Goal: Task Accomplishment & Management: Manage account settings

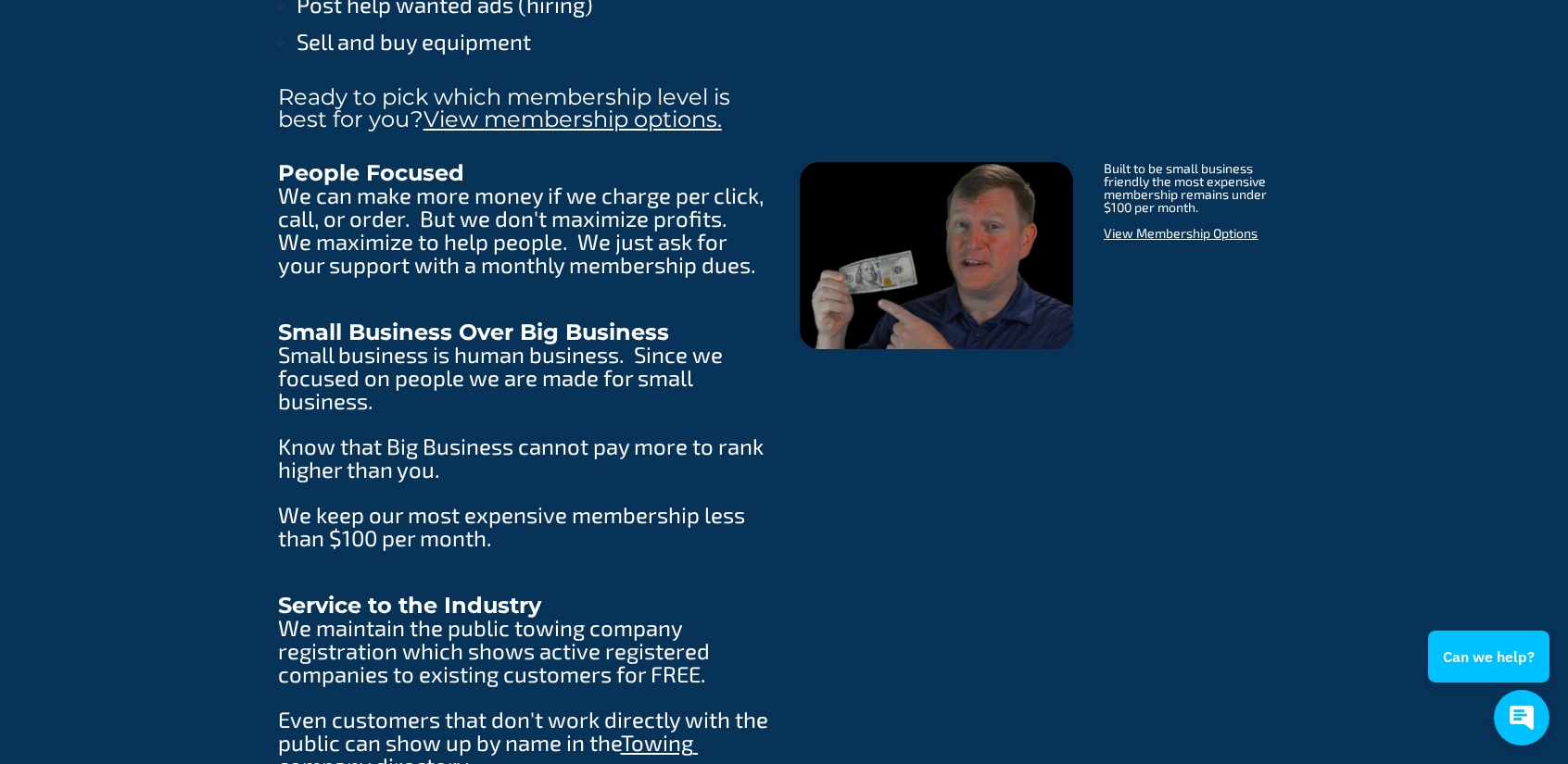
scroll to position [3002, 0]
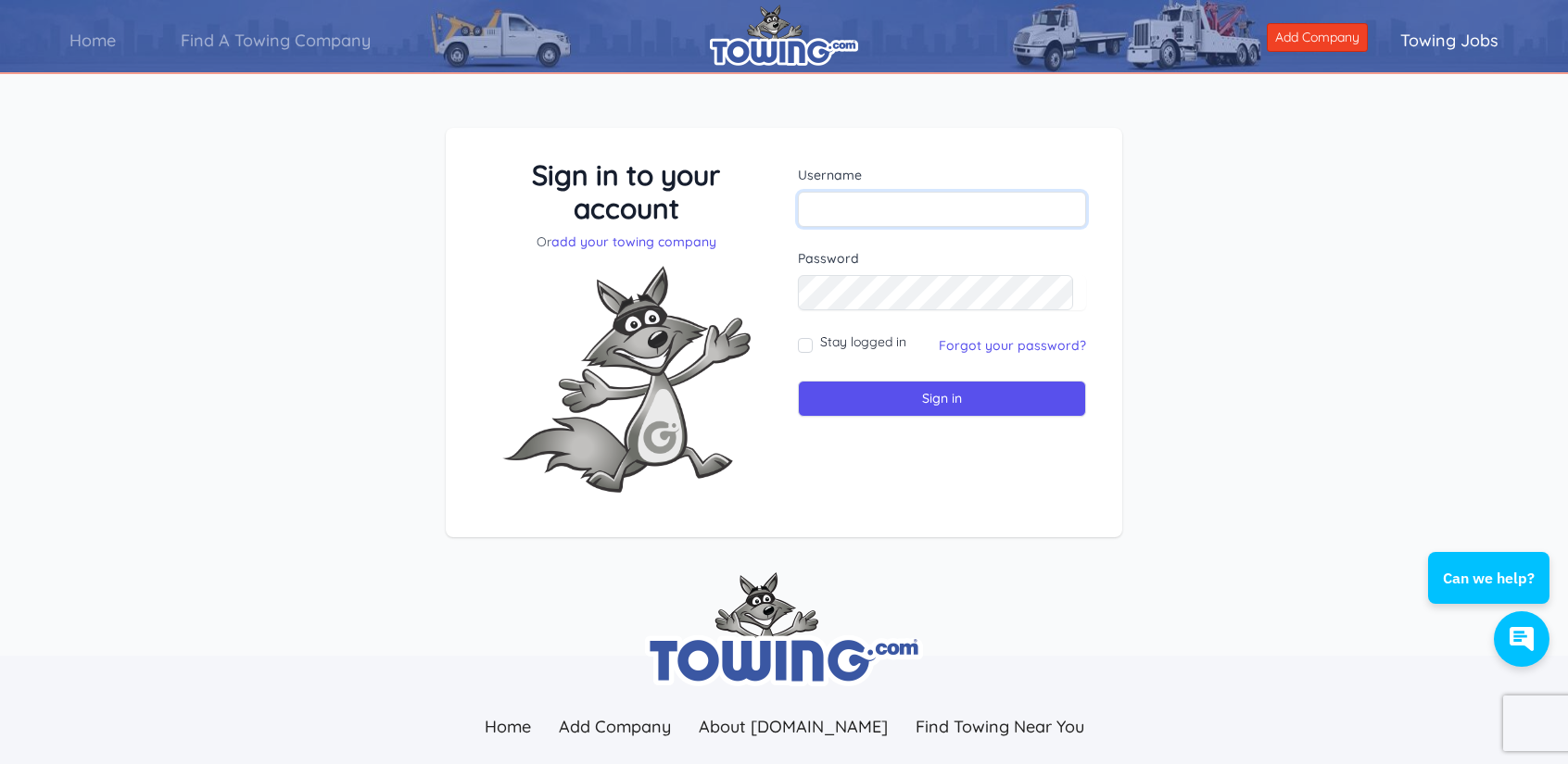
click at [945, 206] on input "text" at bounding box center [942, 209] width 288 height 36
type input "sunstate.tt@gmail.com"
click at [798, 381] on input "Sign in" at bounding box center [942, 399] width 288 height 37
click at [895, 209] on input "text" at bounding box center [942, 209] width 288 height 36
type input "[DOMAIN_NAME][EMAIL_ADDRESS][DOMAIN_NAME]"
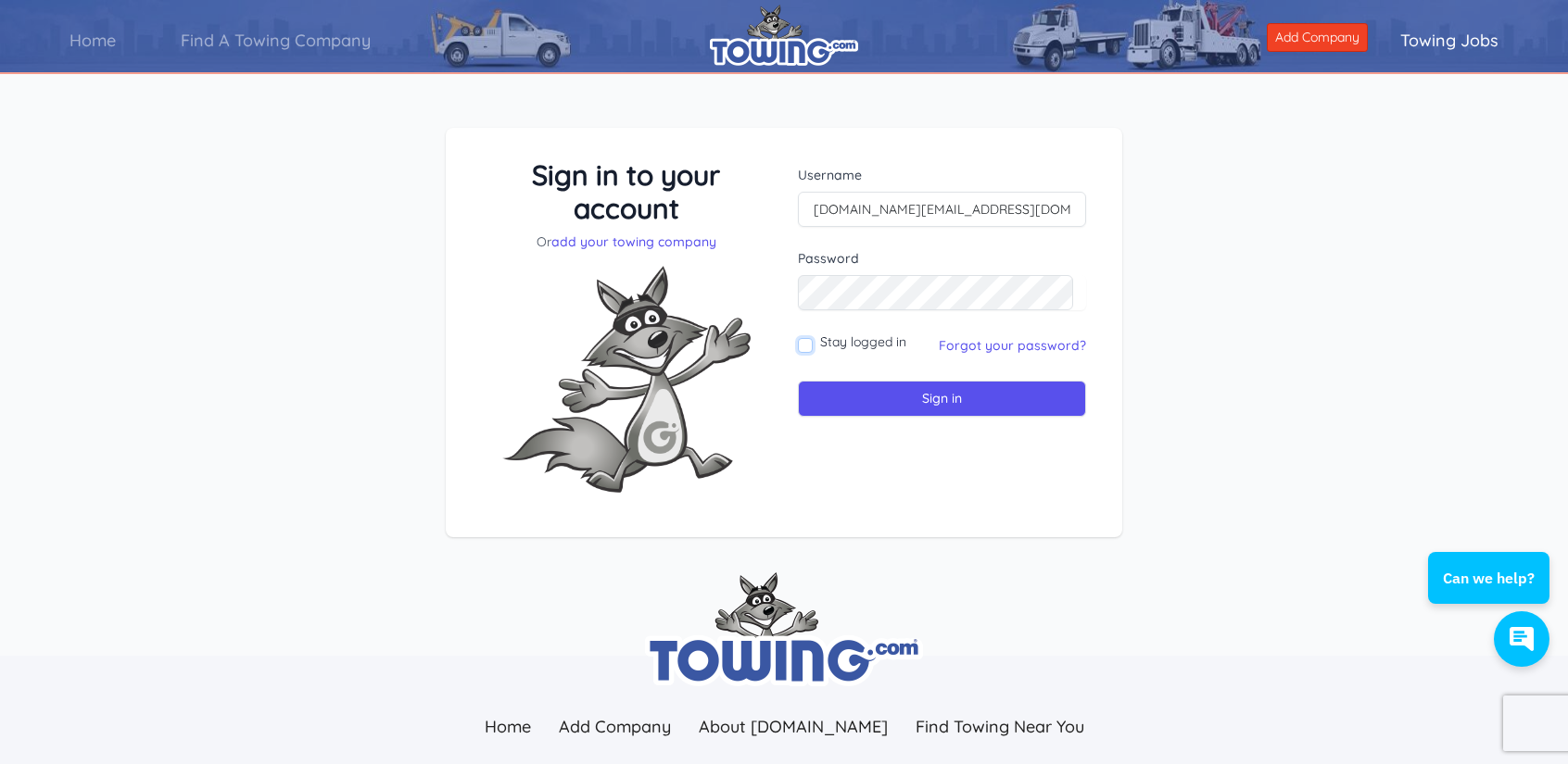
click at [803, 344] on input "Stay logged in" at bounding box center [805, 345] width 14 height 14
checkbox input "true"
click at [847, 398] on input "Sign in" at bounding box center [942, 399] width 288 height 37
click at [969, 352] on link "Forgot your password?" at bounding box center [1012, 345] width 147 height 16
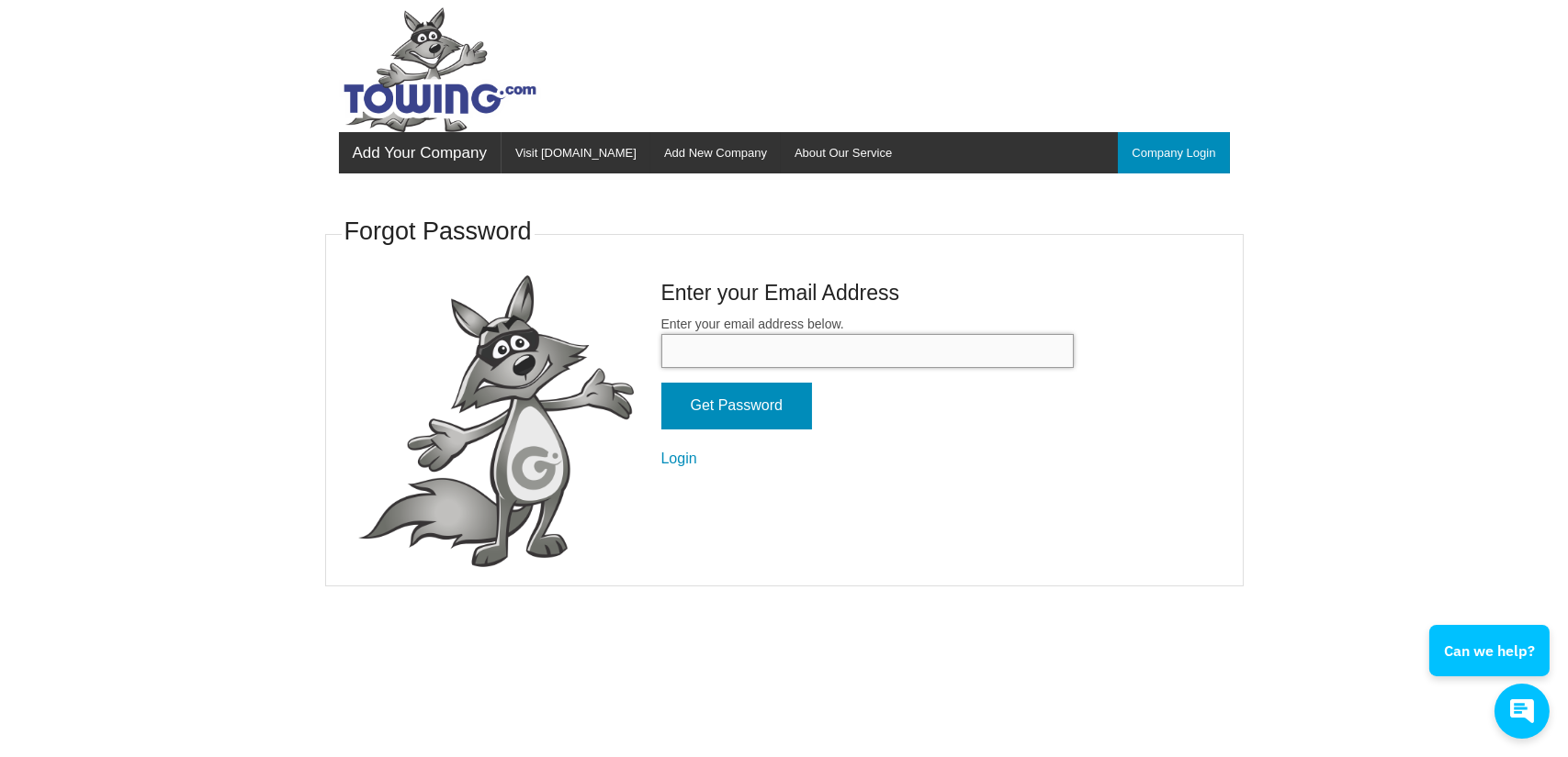
click at [932, 356] on input "Enter your email address below." at bounding box center [867, 351] width 413 height 34
type input "sunstate.tt@gmail.com"
click at [778, 402] on input "Get Password" at bounding box center [736, 406] width 151 height 47
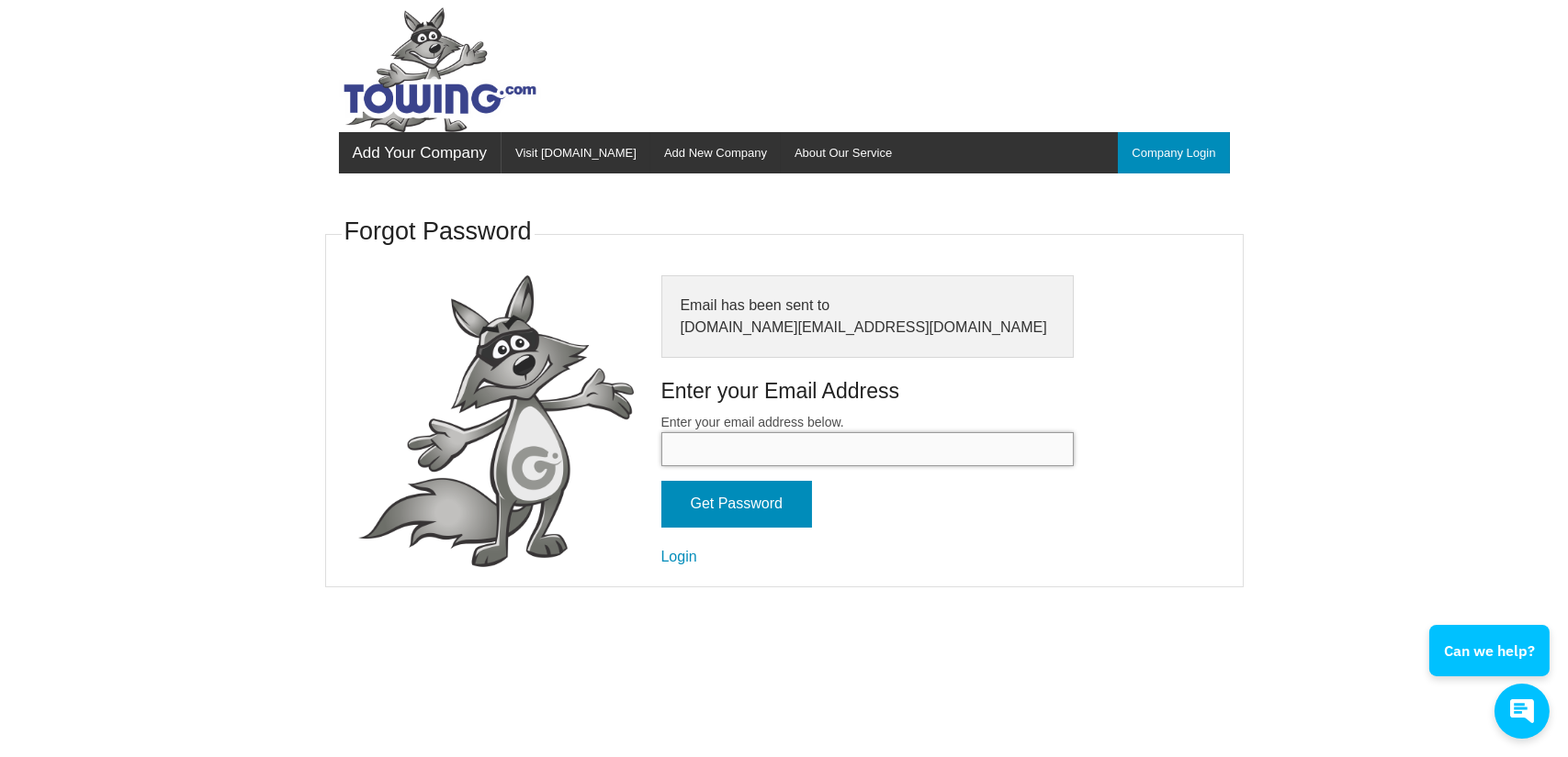
click at [744, 451] on input "Enter your email address below." at bounding box center [867, 450] width 413 height 34
type input "Sunrey2014$$"
click at [683, 558] on link "Login" at bounding box center [679, 557] width 36 height 15
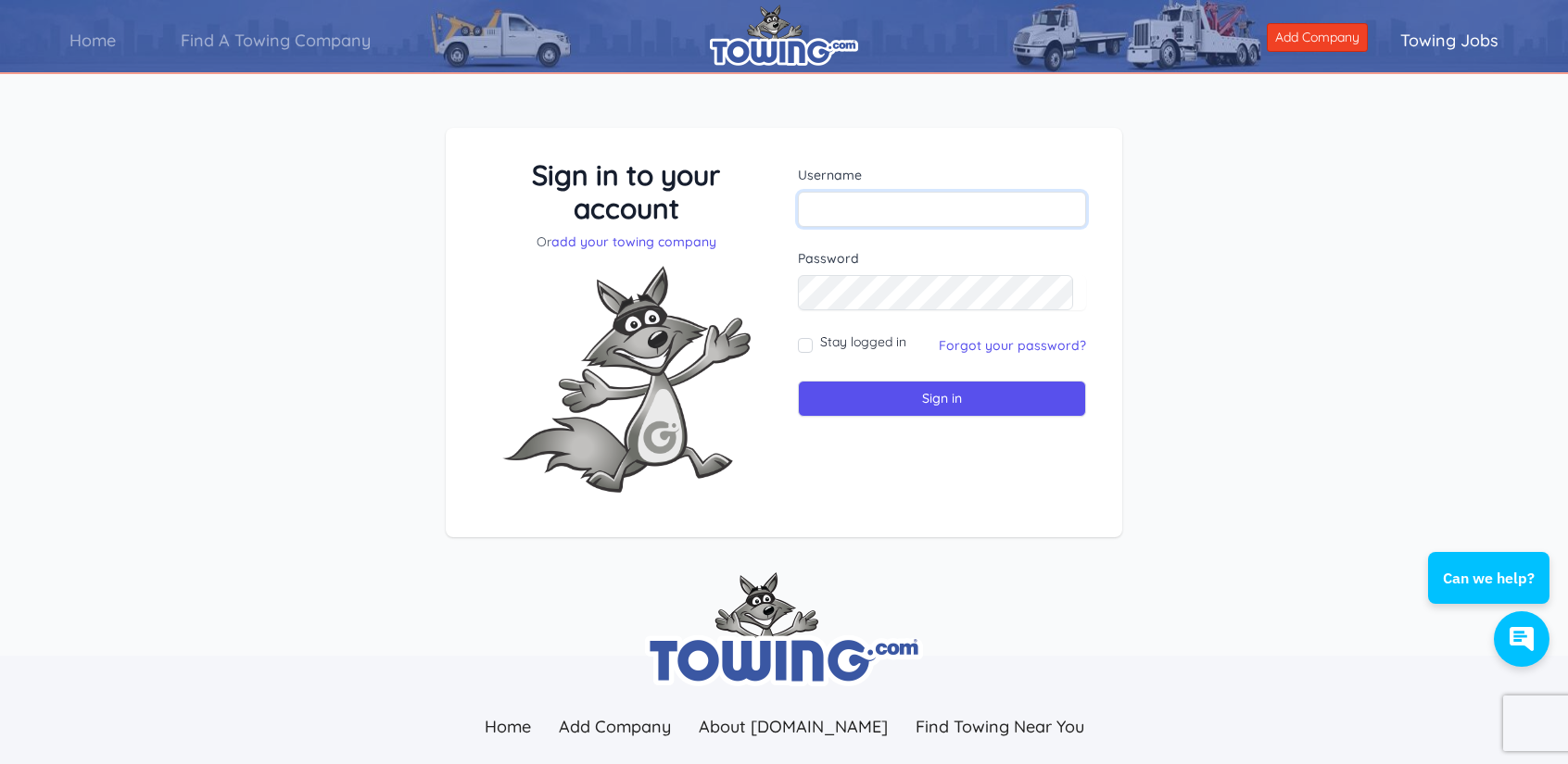
click at [826, 214] on input "text" at bounding box center [942, 209] width 288 height 36
type input "sunstate.tt@gmail.com"
click at [805, 351] on input "Stay logged in" at bounding box center [805, 345] width 14 height 14
checkbox input "true"
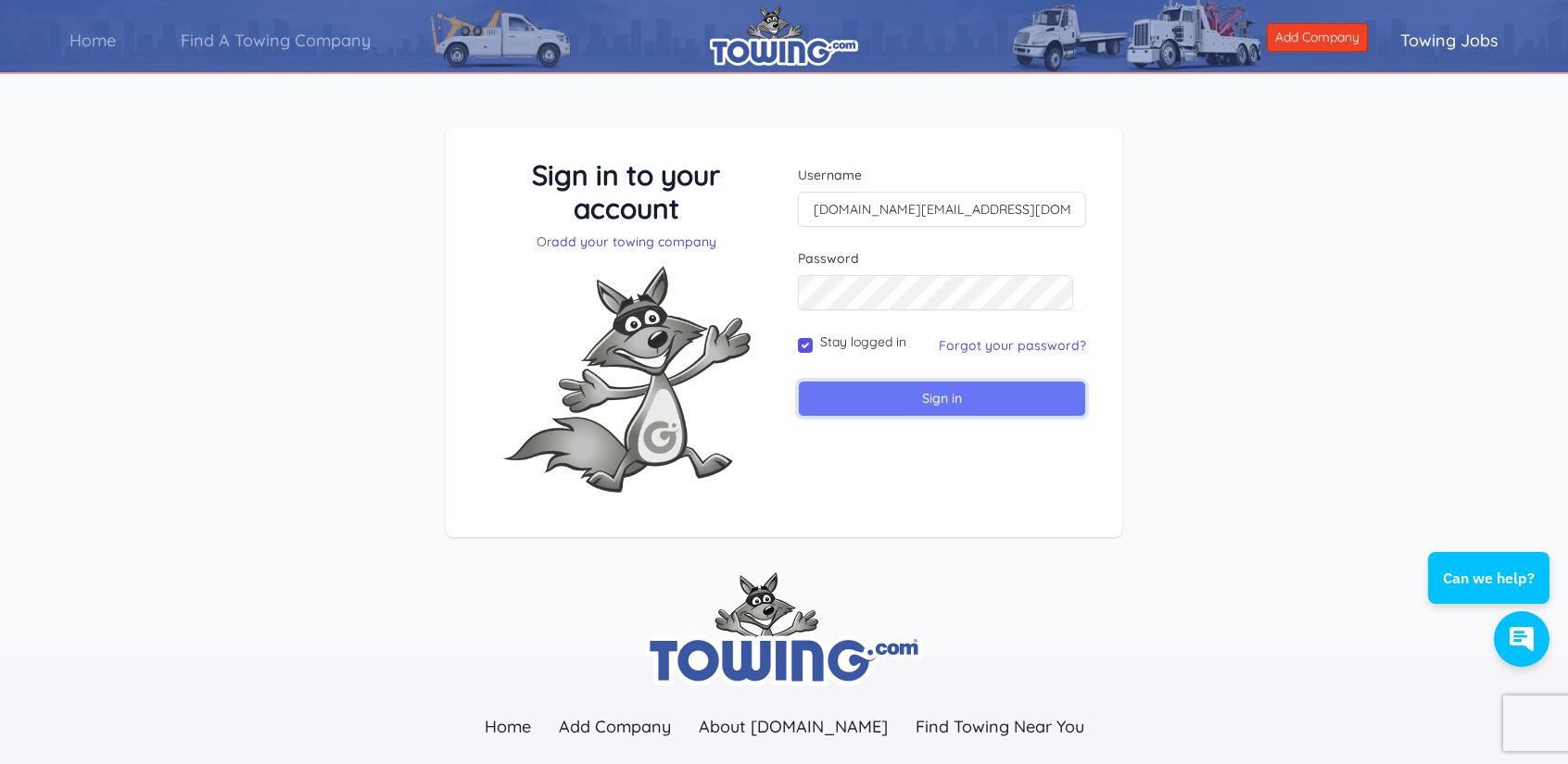
click at [859, 389] on input "Sign in" at bounding box center [942, 399] width 288 height 37
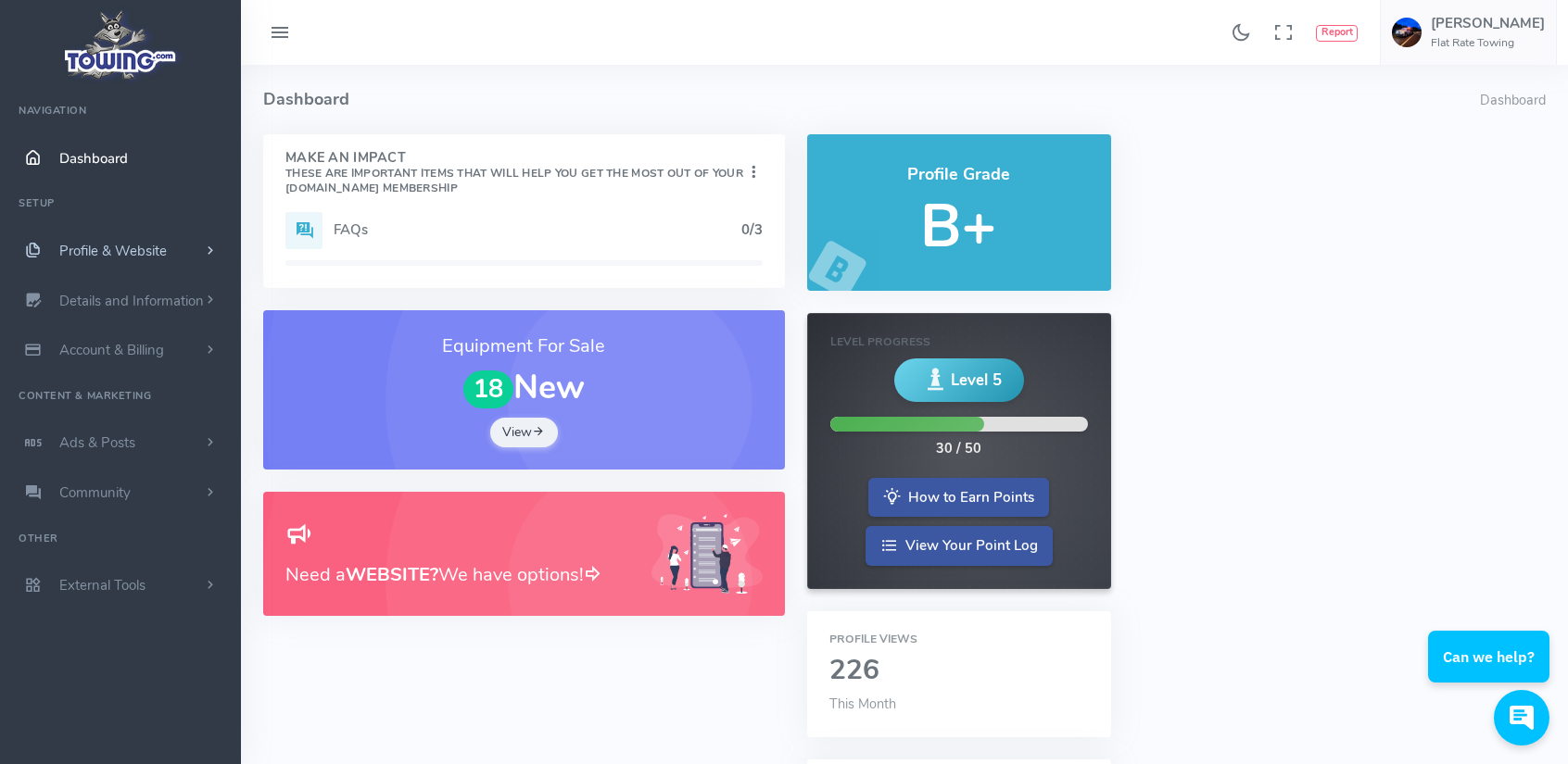
click at [112, 239] on link "Profile & Website" at bounding box center [120, 251] width 241 height 50
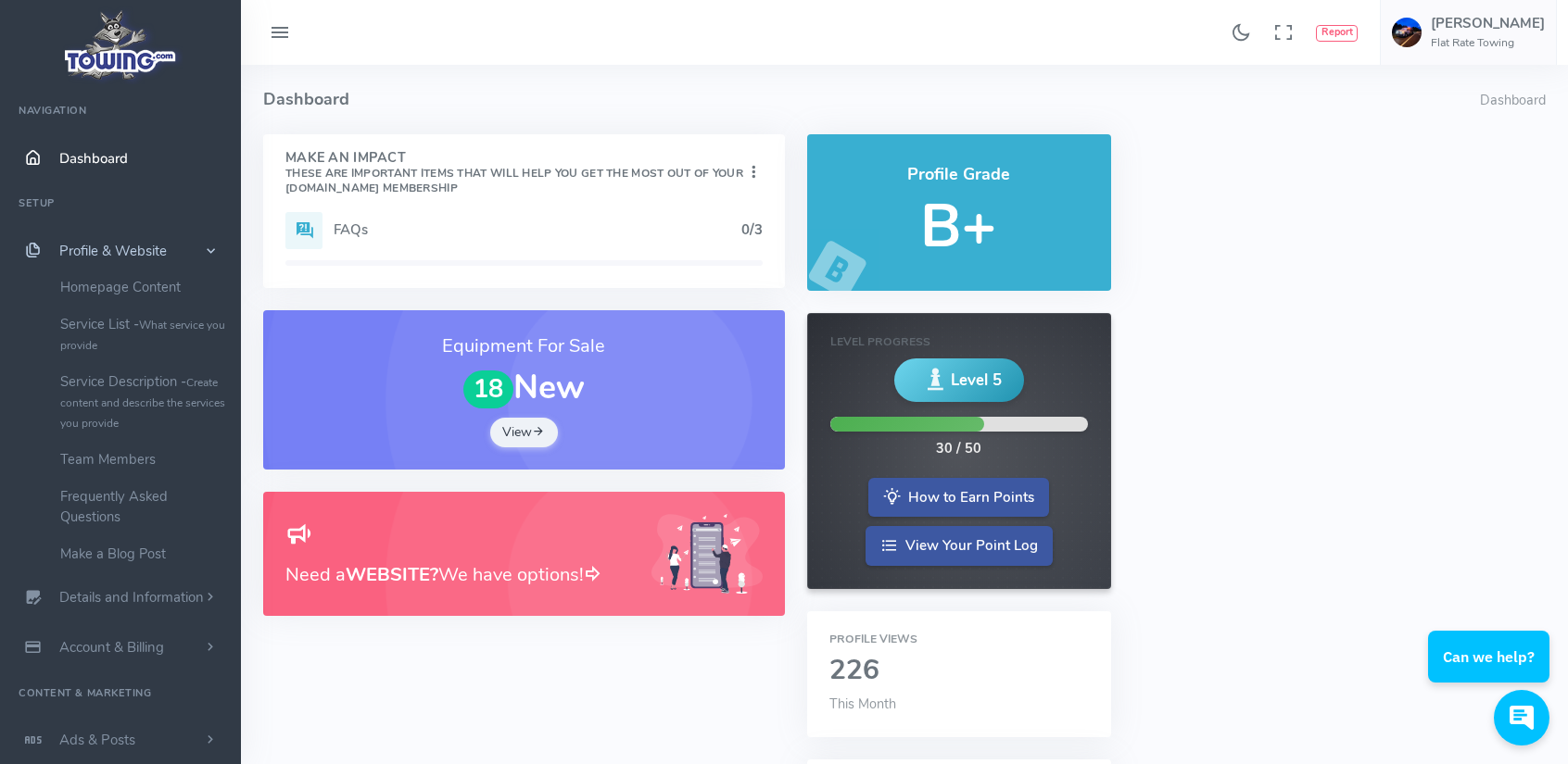
click at [216, 250] on span "scrollable content" at bounding box center [210, 250] width 18 height 16
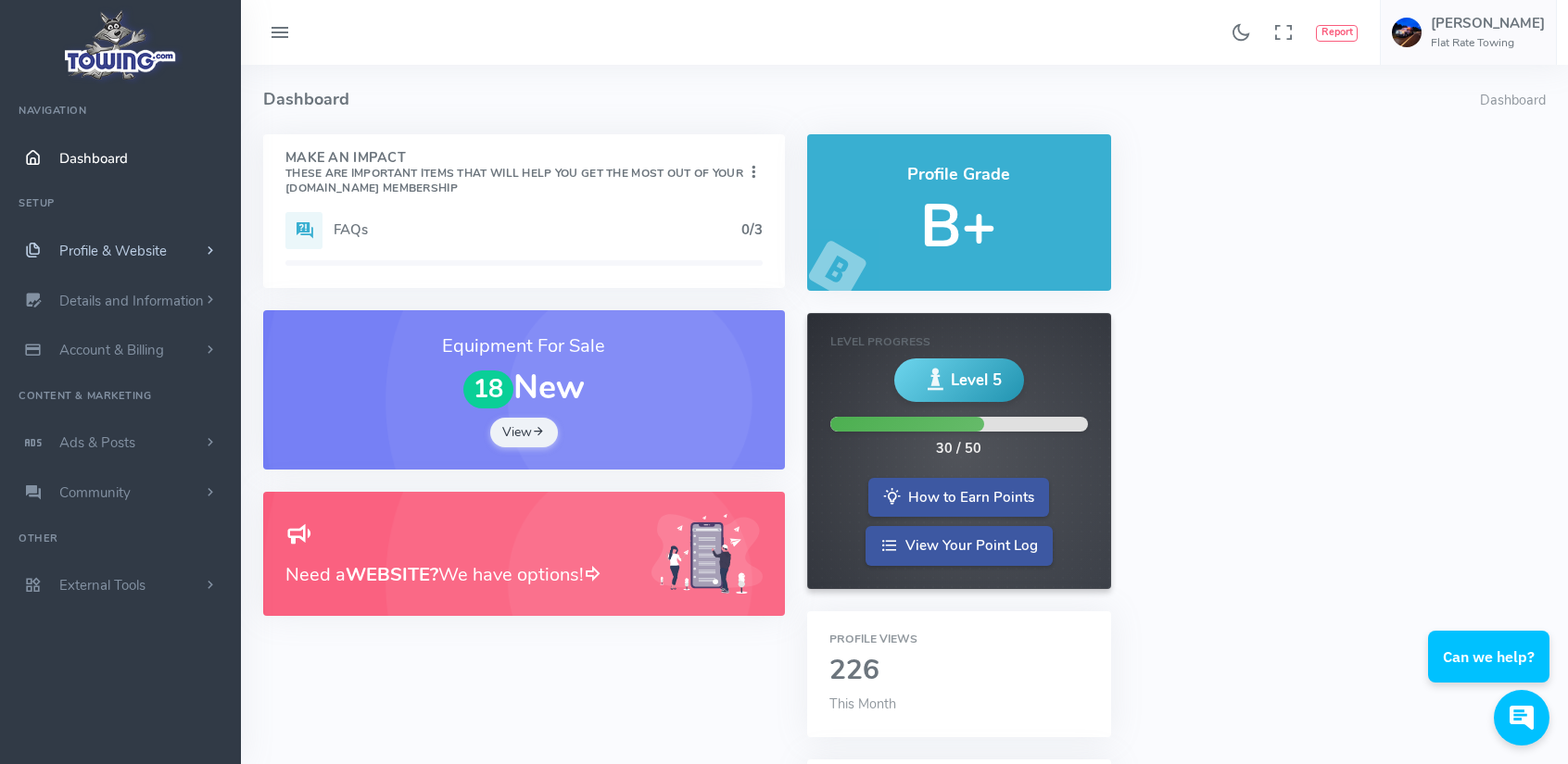
click at [216, 250] on span "scrollable content" at bounding box center [210, 250] width 16 height 18
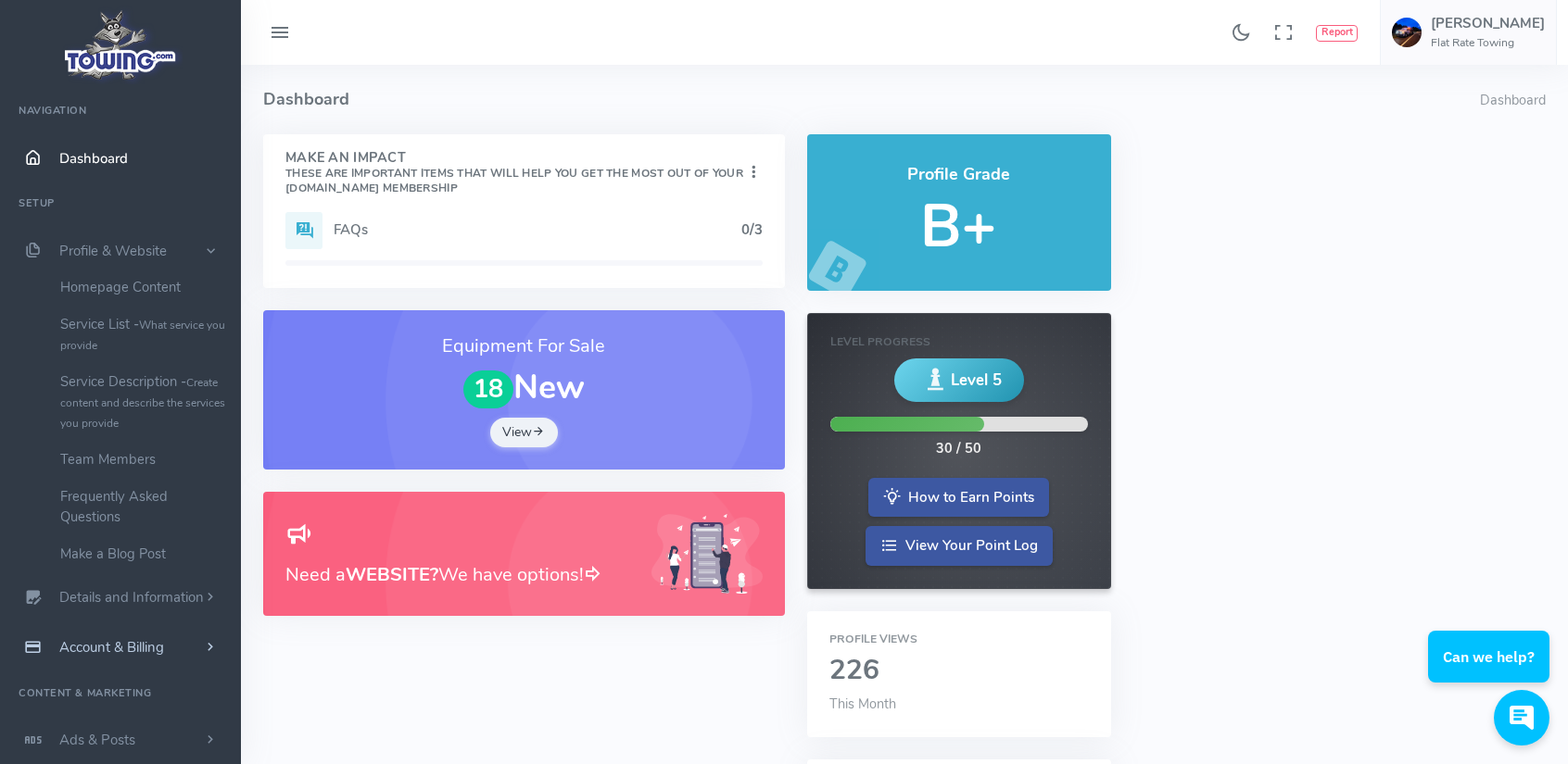
click at [130, 640] on span "Account & Billing" at bounding box center [112, 647] width 105 height 18
click at [151, 638] on link "Ads & Posts" at bounding box center [120, 643] width 241 height 50
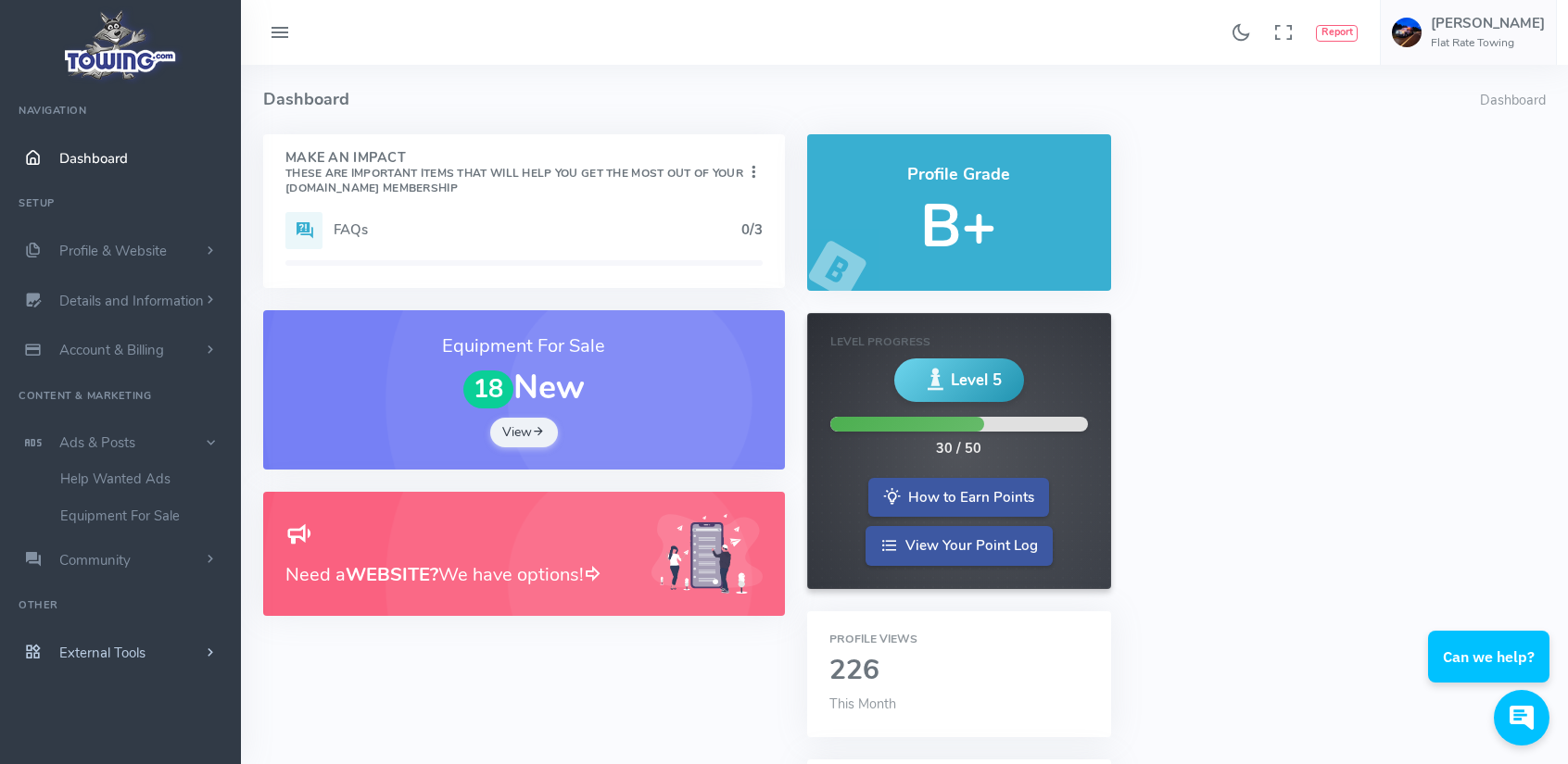
click at [131, 649] on span "External Tools" at bounding box center [102, 652] width 86 height 18
click at [104, 619] on link "Jobs Widget" at bounding box center [144, 621] width 195 height 37
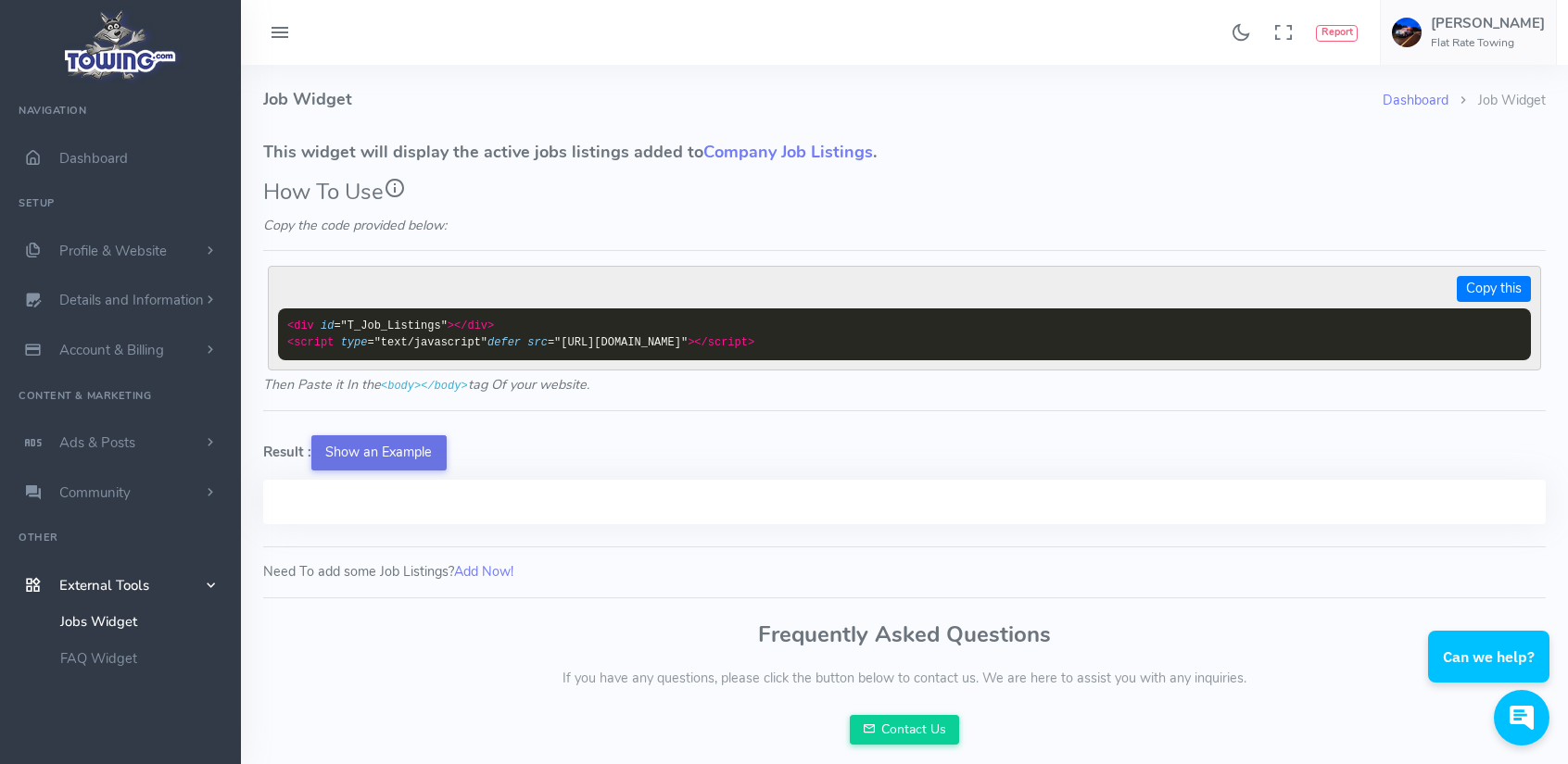
click at [339, 444] on button "Show an Example" at bounding box center [379, 453] width 135 height 36
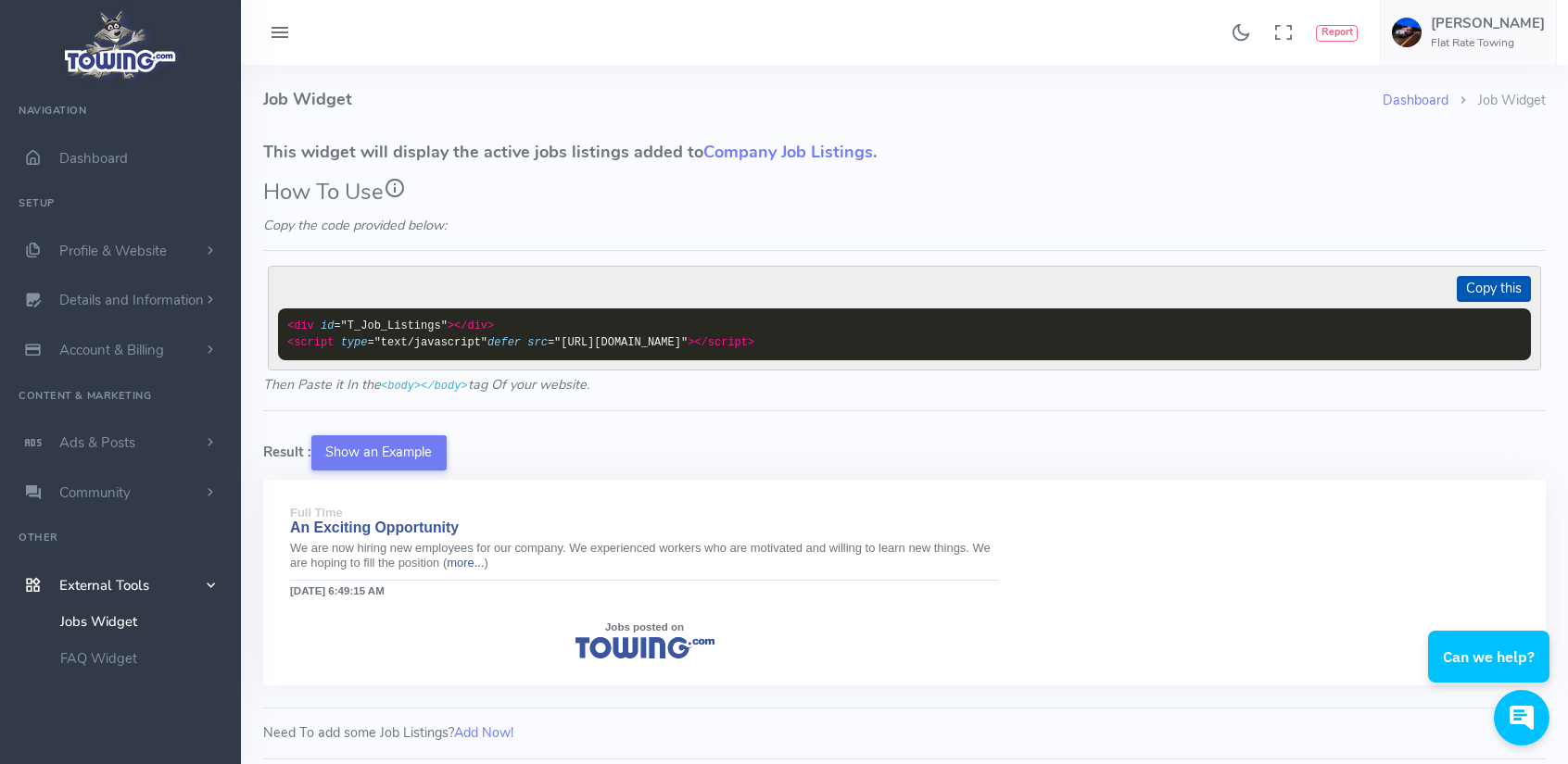
click at [1479, 285] on button "Copy this" at bounding box center [1494, 289] width 74 height 26
drag, startPoint x: 390, startPoint y: 584, endPoint x: 240, endPoint y: 492, distance: 176.0
click at [240, 492] on div "Found 17 results Analytics Report" at bounding box center [784, 491] width 1568 height 984
click at [433, 643] on center "Jobs posted on" at bounding box center [645, 638] width 709 height 41
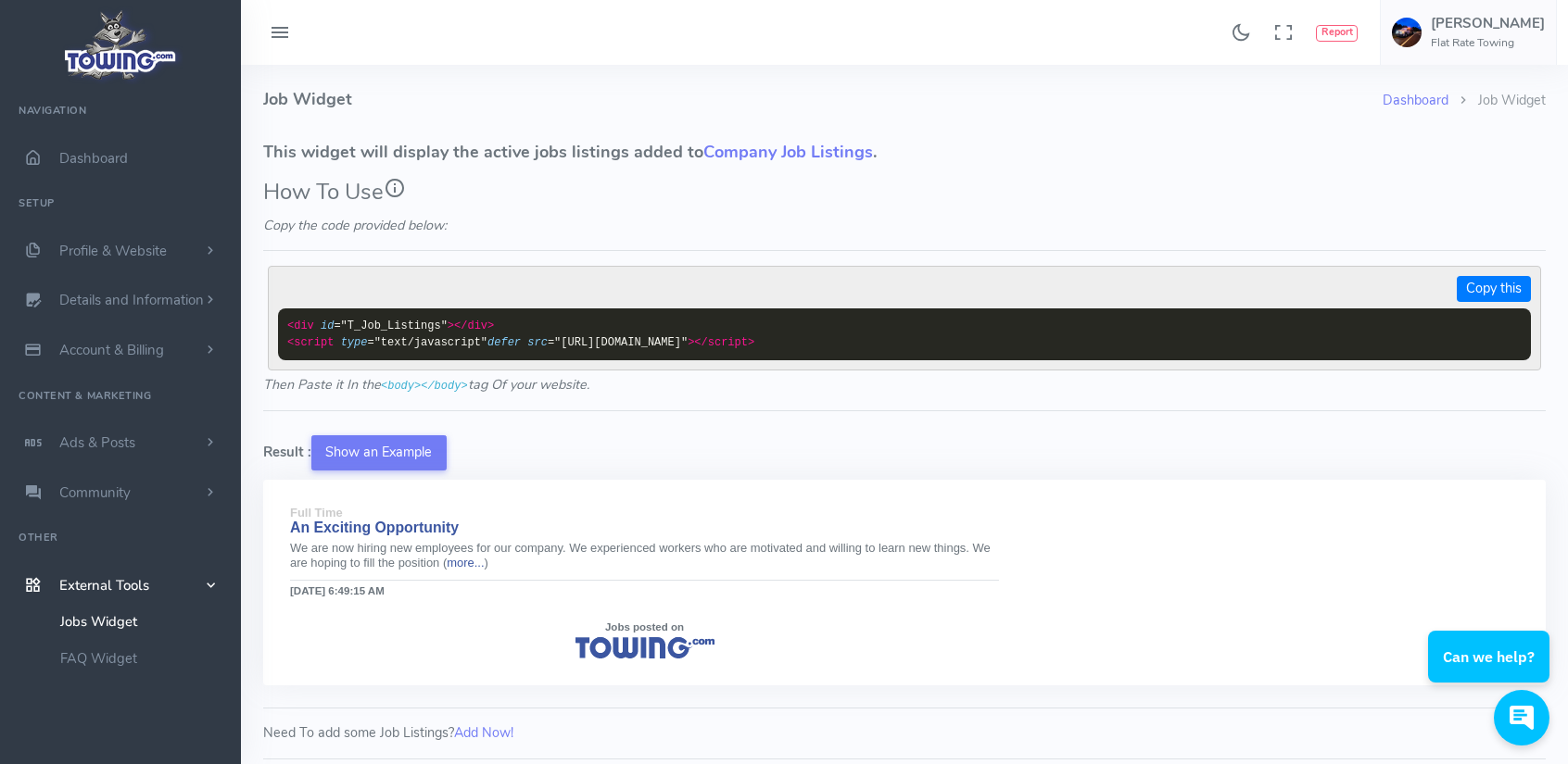
click at [405, 187] on icon at bounding box center [394, 188] width 22 height 22
click at [120, 164] on span "Dashboard" at bounding box center [93, 158] width 68 height 18
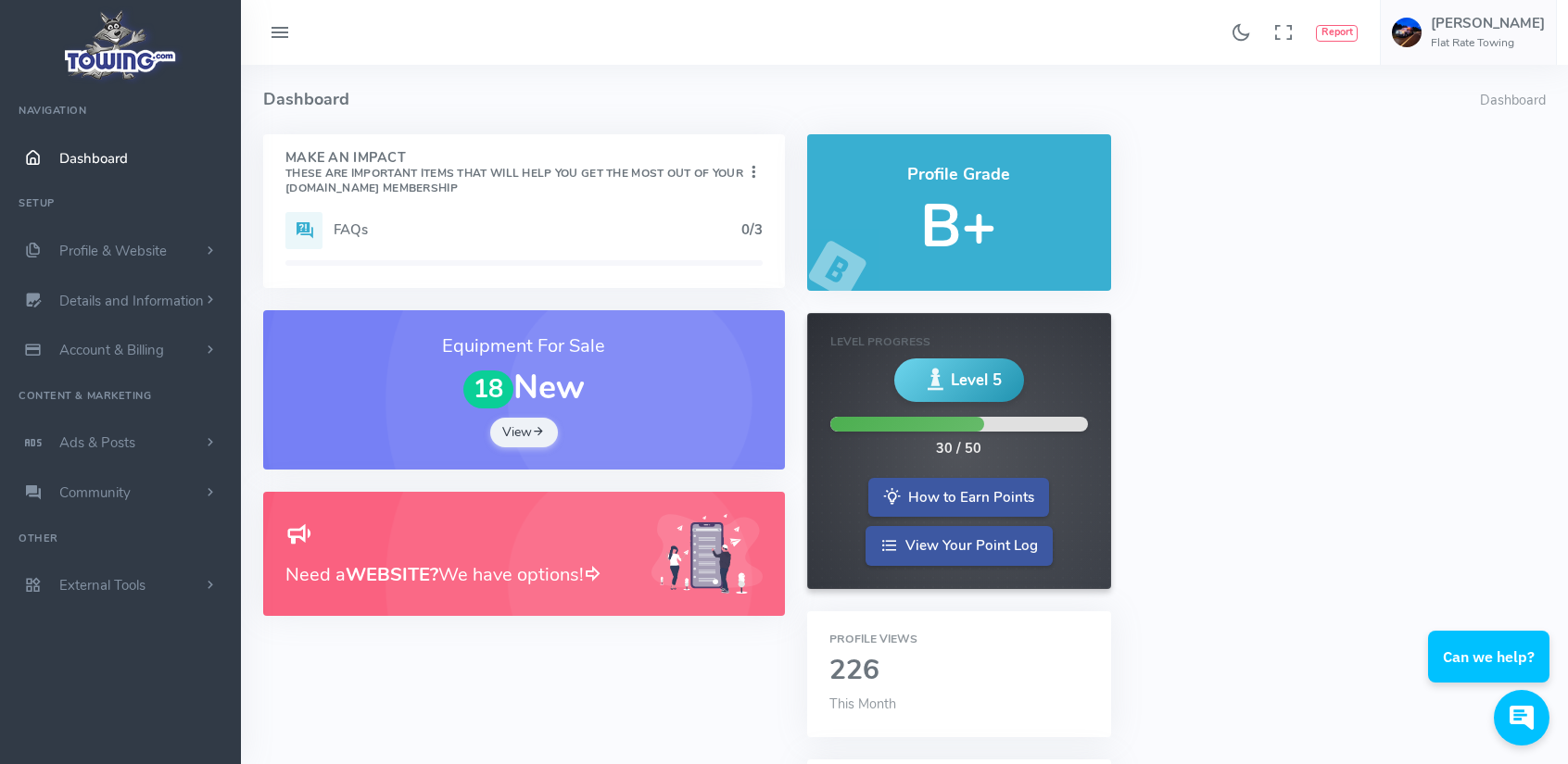
click at [640, 553] on div "Need a WEBSITE? We have options!" at bounding box center [523, 555] width 477 height 81
click at [1501, 25] on h5 "[PERSON_NAME]" at bounding box center [1488, 22] width 114 height 14
click at [1485, 116] on span "Account Settings" at bounding box center [1471, 112] width 102 height 18
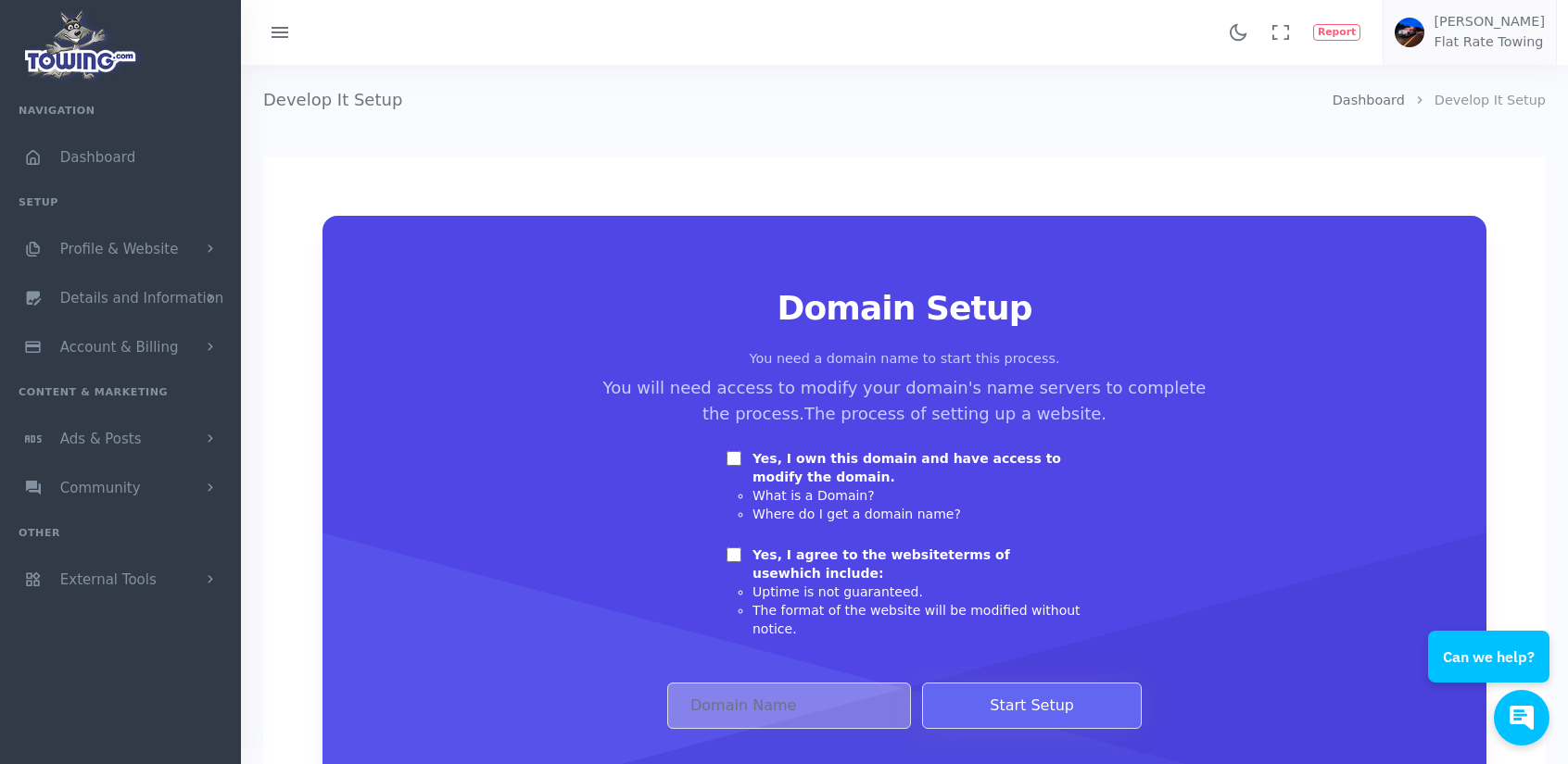
click at [734, 458] on input "Yes, I own this domain and have access to modify the domain." at bounding box center [733, 458] width 14 height 14
checkbox input "true"
click at [732, 556] on input "Yes, I agree to the website terms of use which include:" at bounding box center [733, 554] width 14 height 14
checkbox input "true"
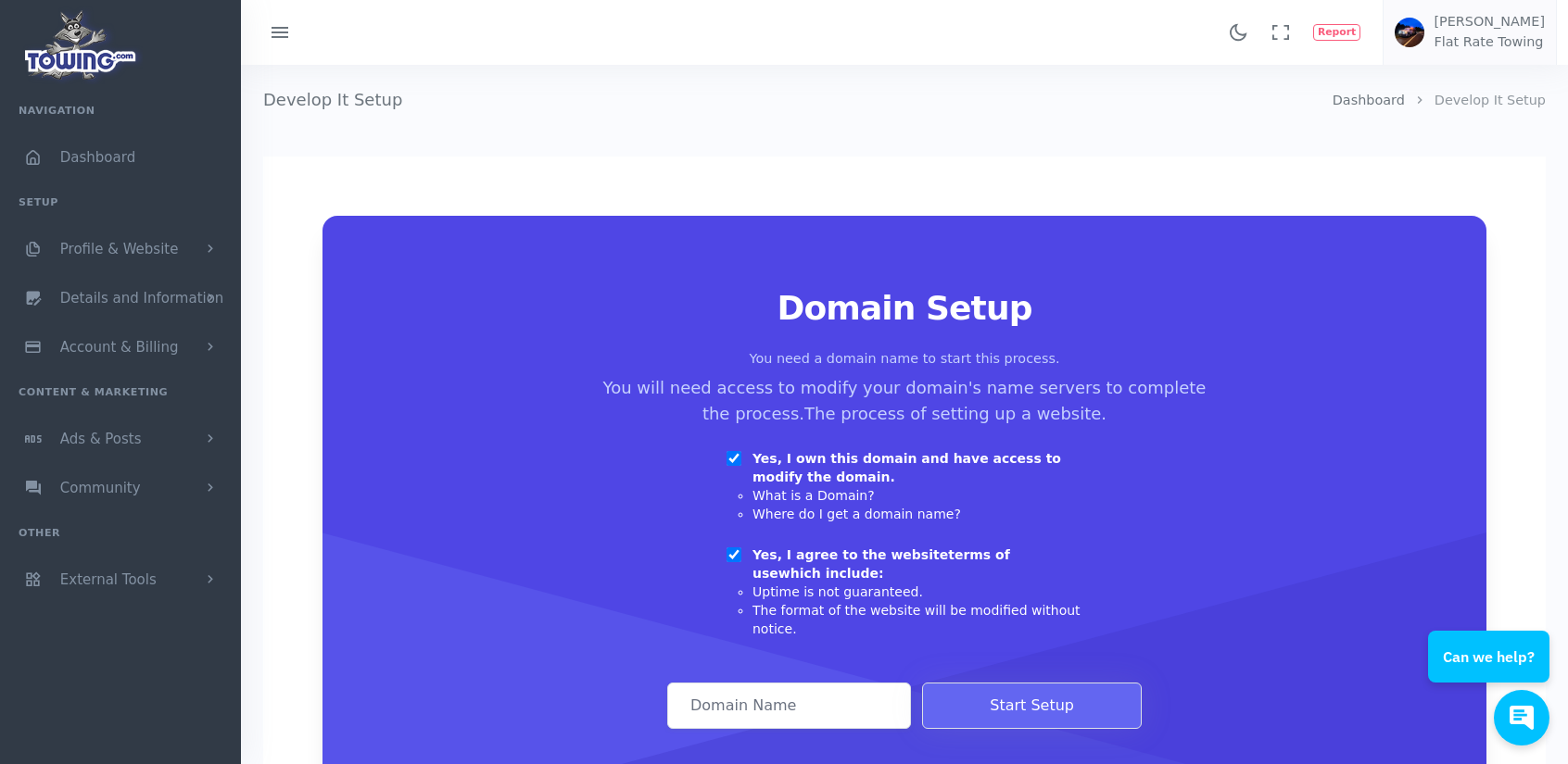
click at [802, 696] on input "Domain Address" at bounding box center [788, 706] width 244 height 46
type input "frt.towing.com"
click at [968, 687] on button "Start Setup" at bounding box center [1032, 706] width 220 height 46
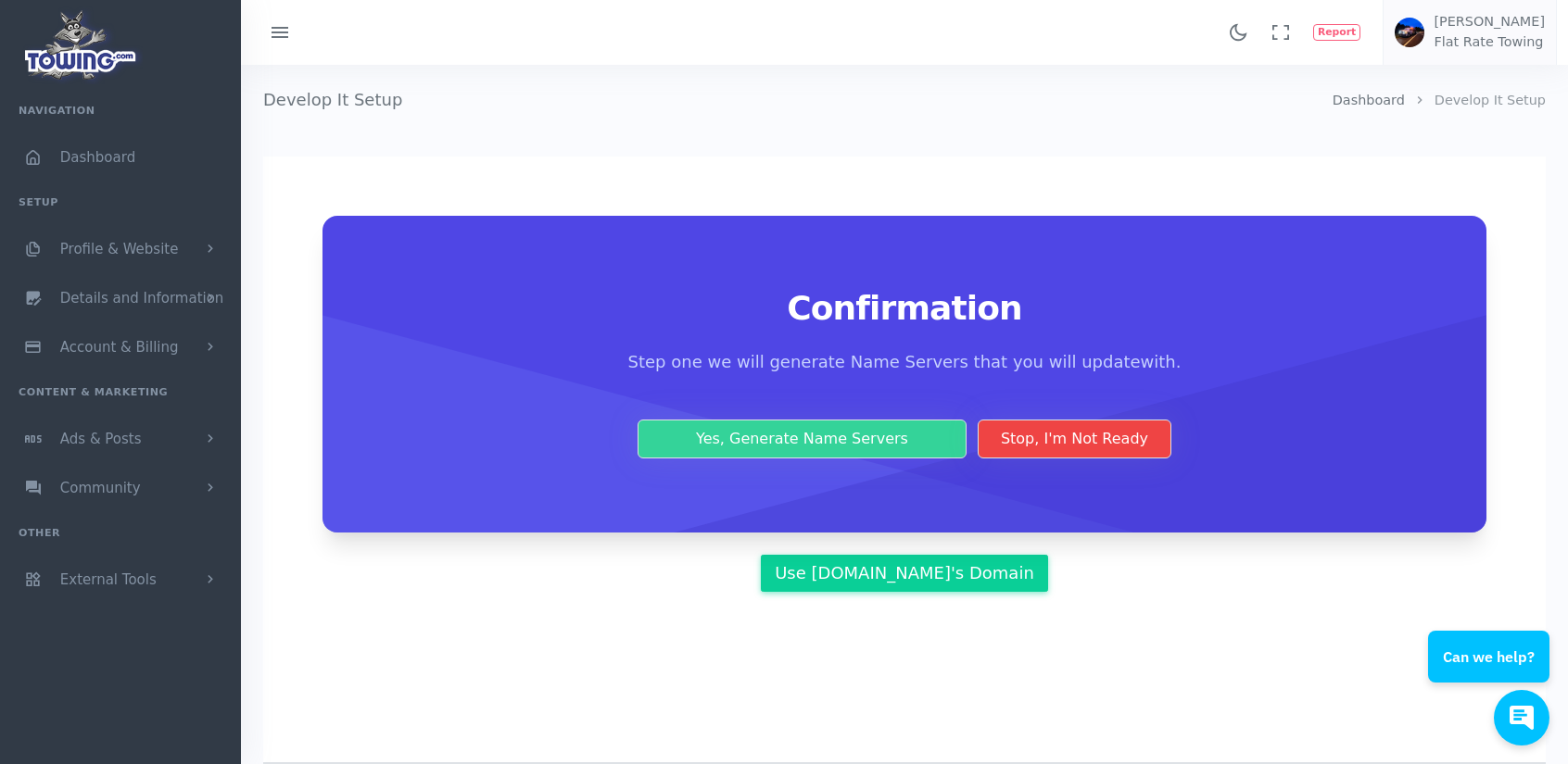
click at [869, 442] on button "Yes, Generate Name Servers" at bounding box center [802, 439] width 329 height 39
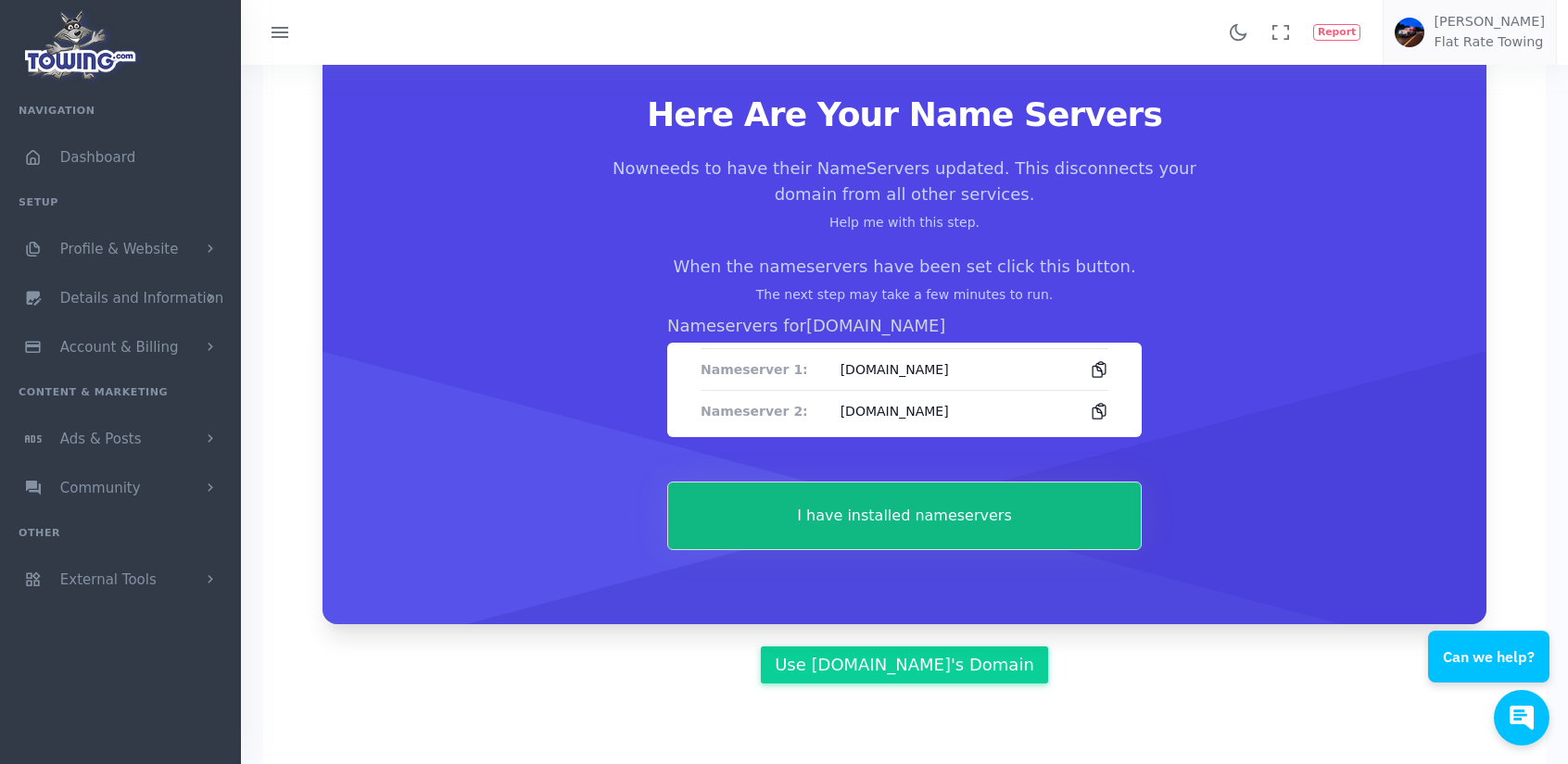
scroll to position [157, 0]
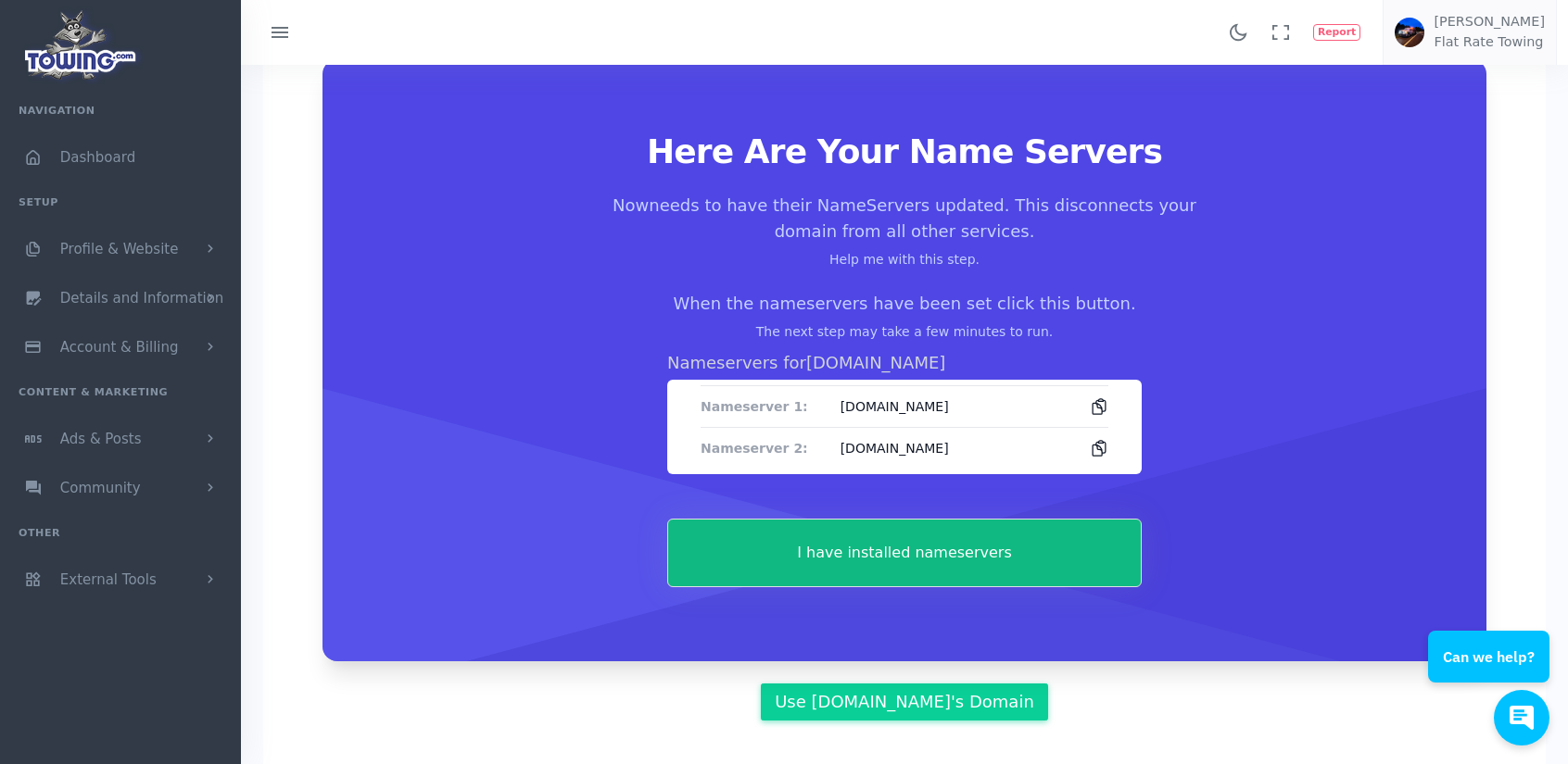
click at [931, 255] on link "Help me with this step." at bounding box center [905, 259] width 150 height 14
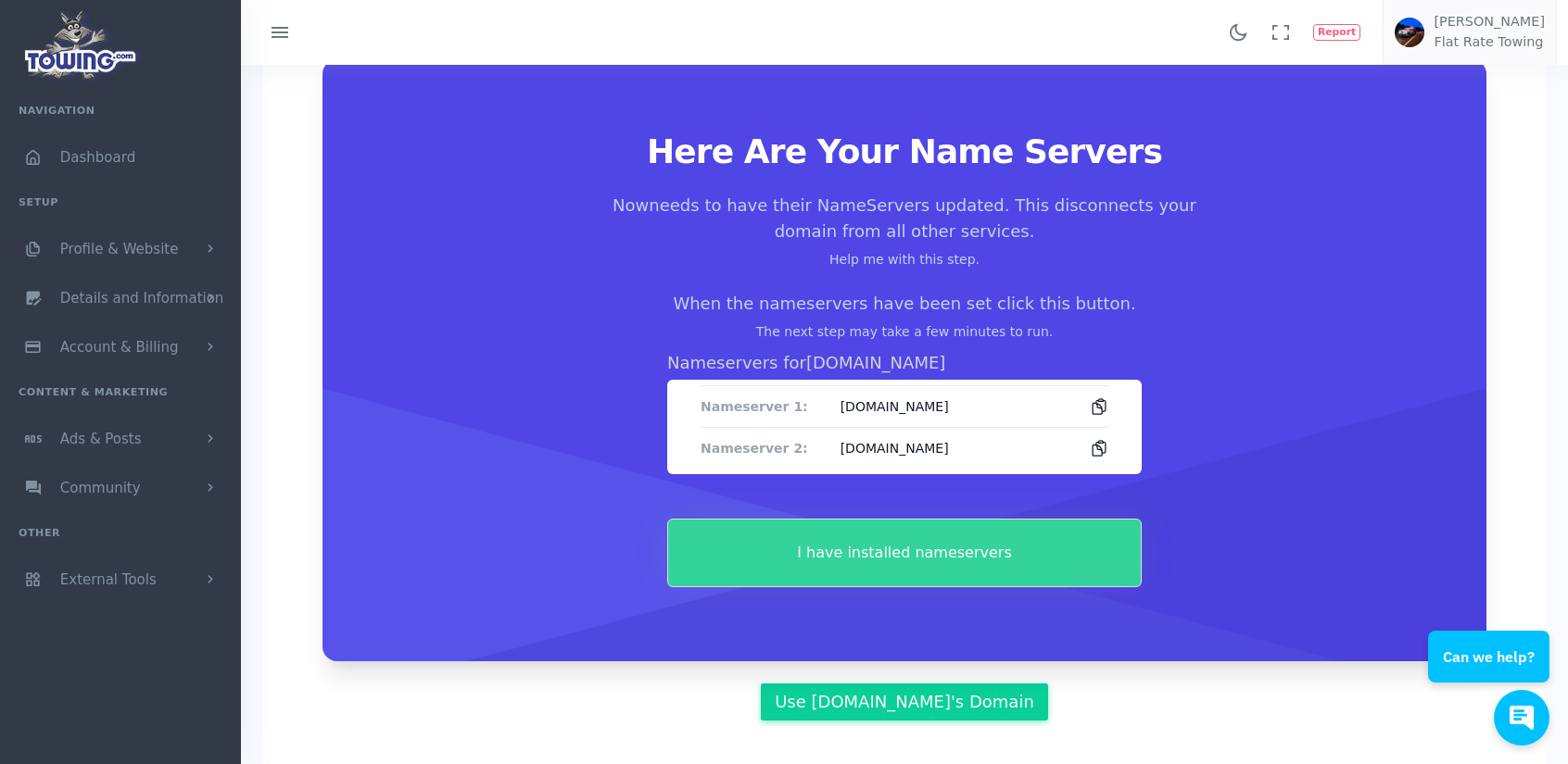
click at [844, 568] on button "I have installed nameservers" at bounding box center [904, 553] width 474 height 68
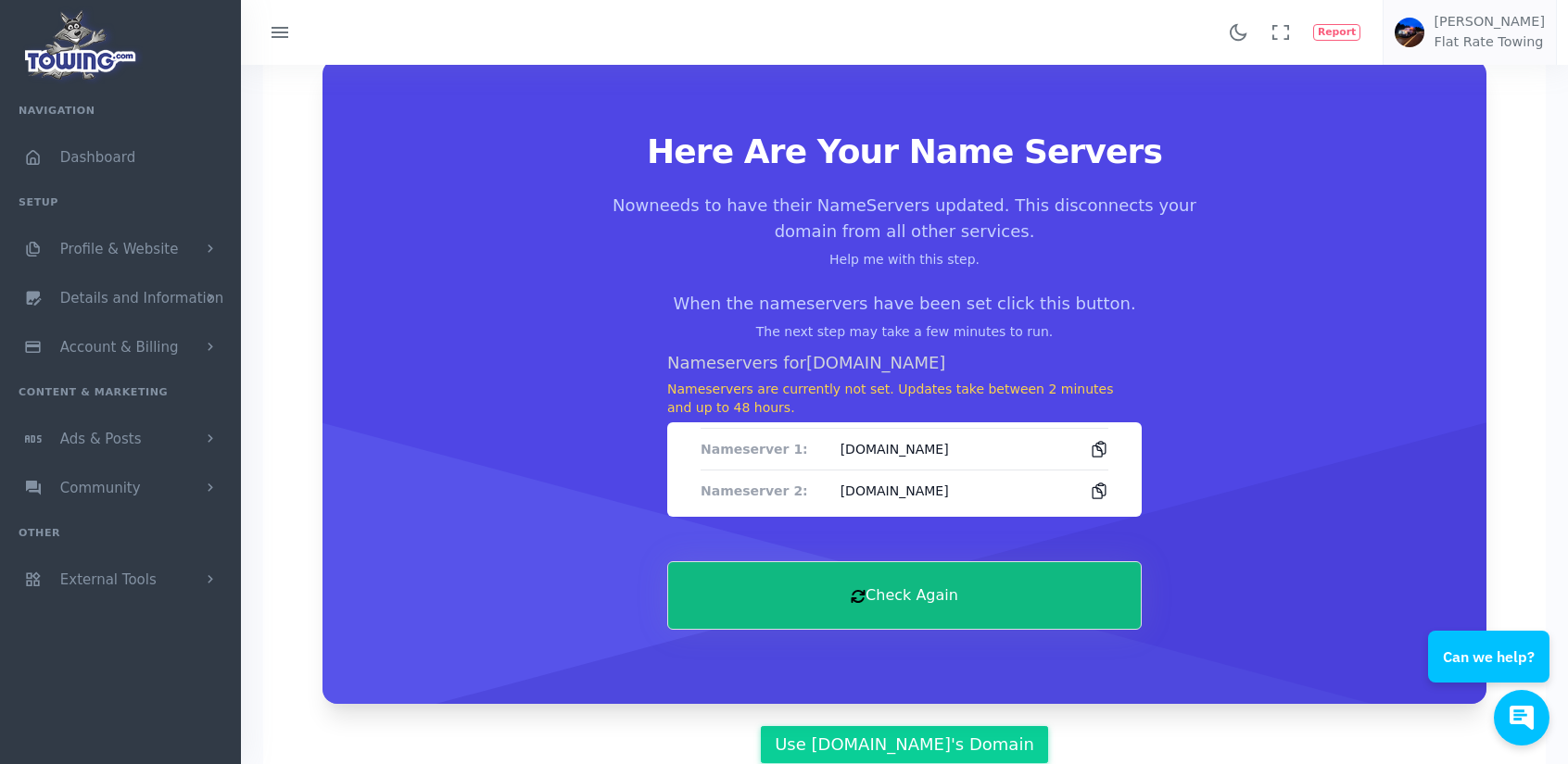
click at [1099, 448] on icon at bounding box center [1099, 449] width 18 height 18
drag, startPoint x: 979, startPoint y: 449, endPoint x: 790, endPoint y: 469, distance: 190.1
click at [790, 469] on dl "Nameserver 1: ns1-06.azure-dns.com Nameserver 2: ns2-06.azure-dns.net" at bounding box center [904, 470] width 408 height 83
click at [942, 498] on span "ns2-06.azure-dns.net" at bounding box center [957, 490] width 234 height 18
click at [1525, 714] on icon "button" at bounding box center [1522, 718] width 24 height 24
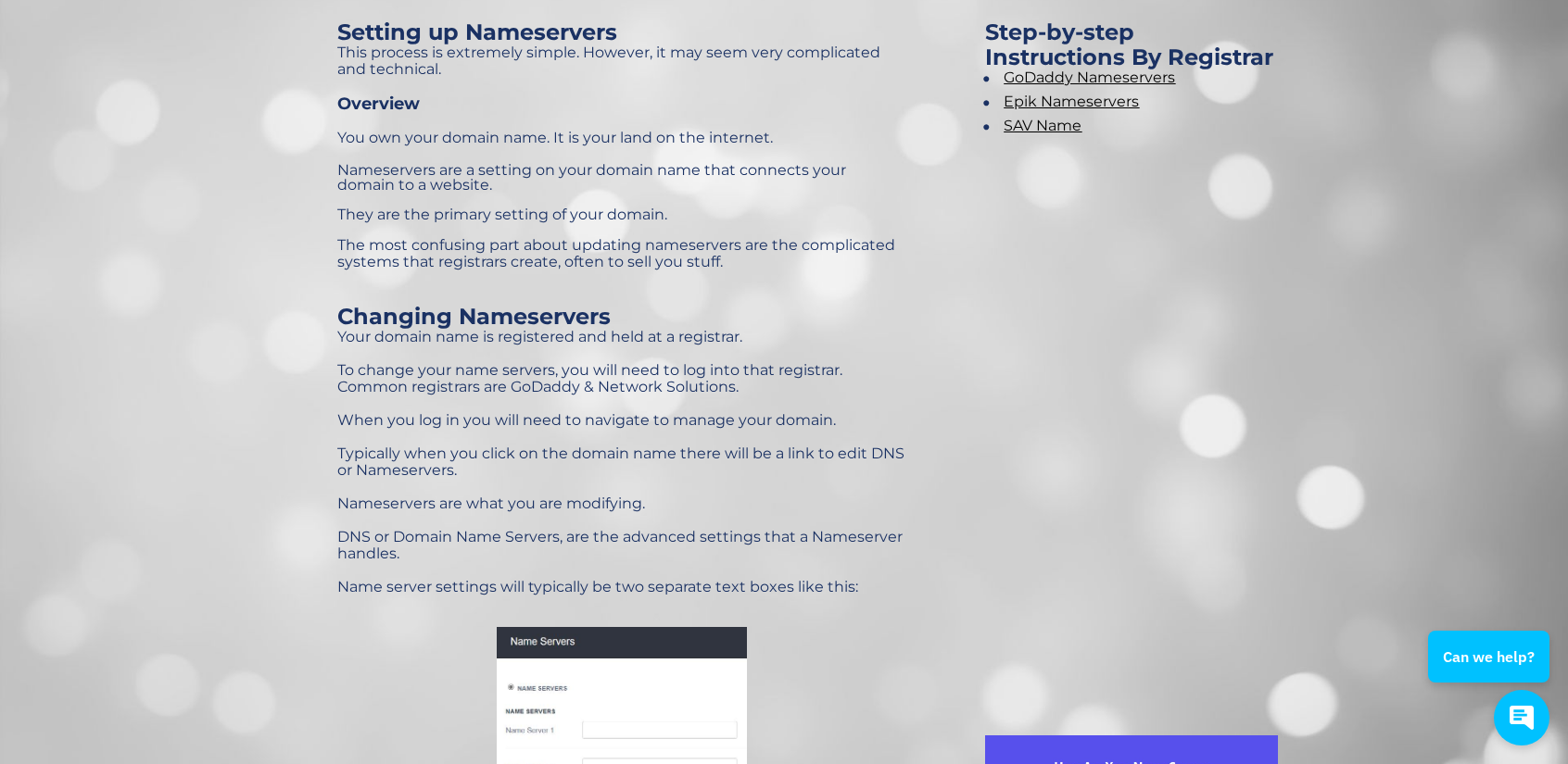
scroll to position [283, 0]
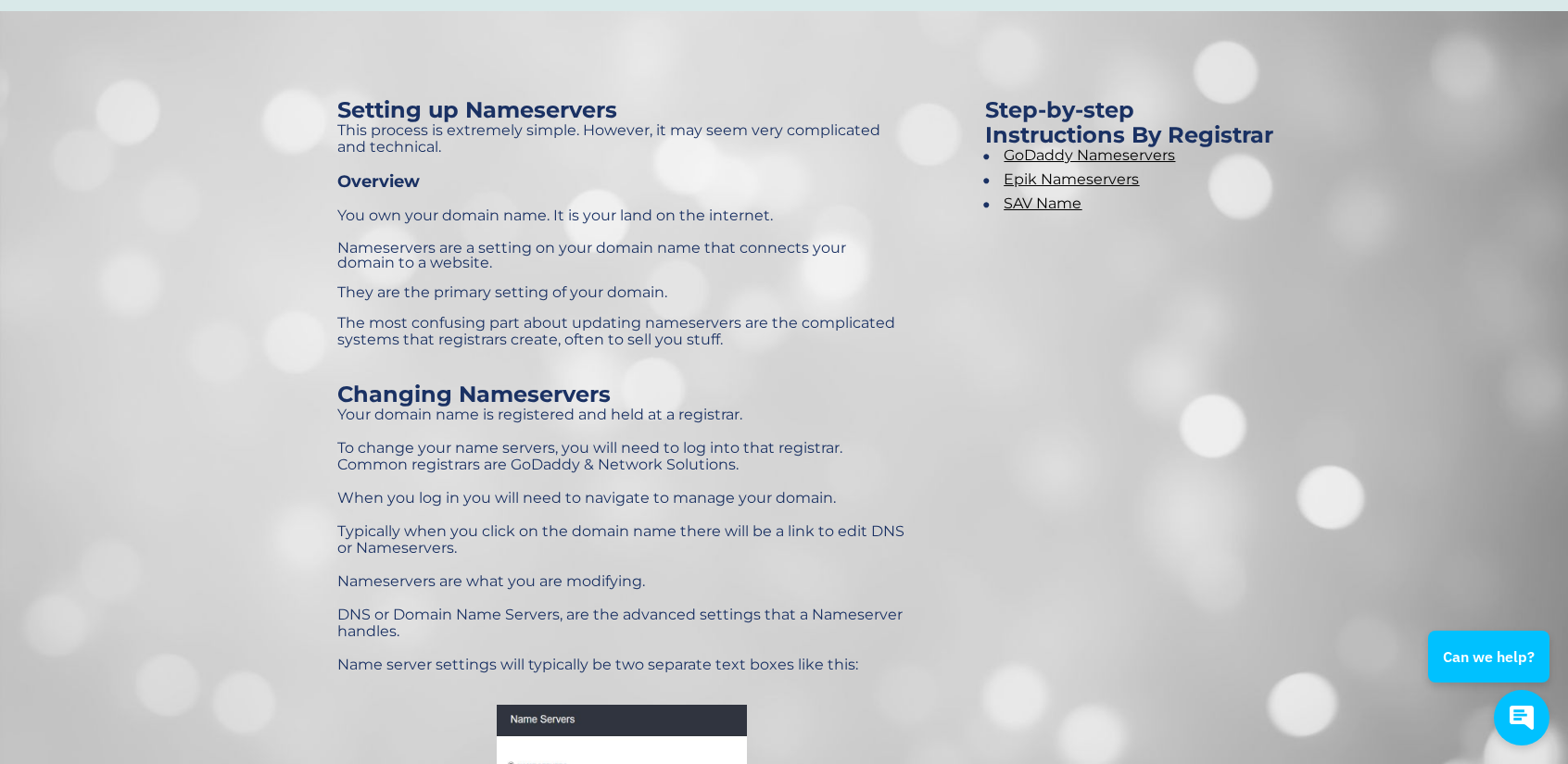
click at [1103, 155] on u "GoDaddy Nameservers" at bounding box center [1090, 155] width 172 height 17
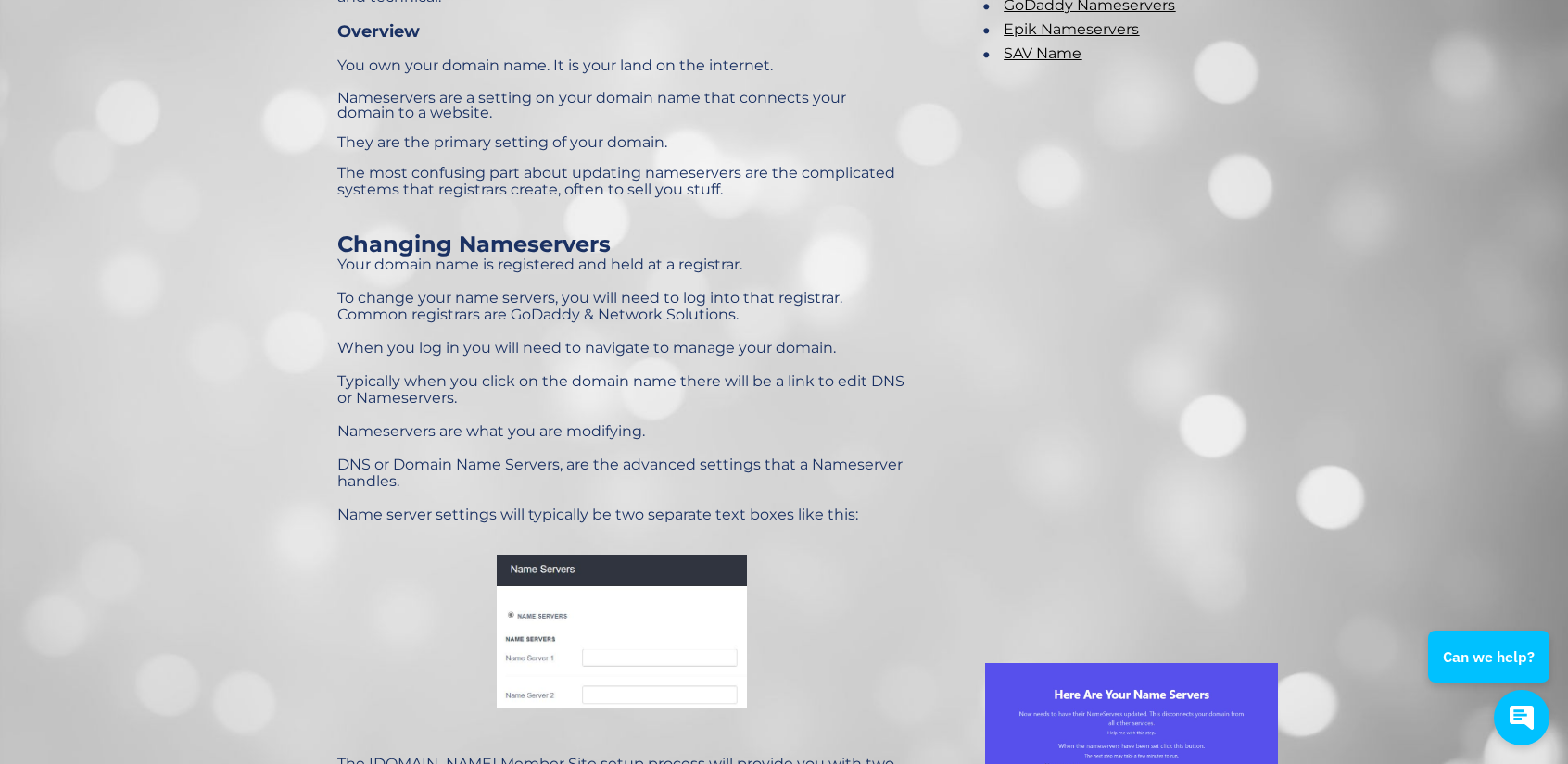
scroll to position [357, 0]
